Goal: Task Accomplishment & Management: Complete application form

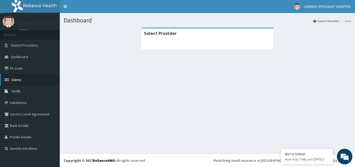
click at [15, 80] on span "Claims" at bounding box center [16, 79] width 10 height 5
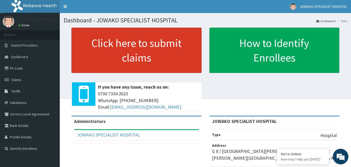
click at [141, 49] on link "Click here to submit claims" at bounding box center [136, 50] width 130 height 45
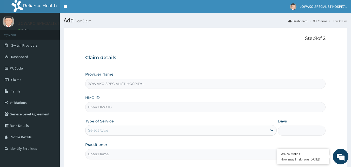
type input "JOWAKO SPECIALIST HOSPITAL"
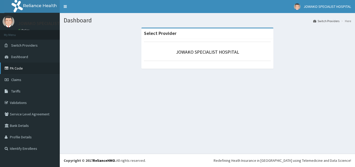
click at [15, 70] on link "PA Code" at bounding box center [30, 67] width 60 height 11
click at [17, 70] on link "PA Code" at bounding box center [30, 67] width 60 height 11
